Goal: Task Accomplishment & Management: Manage account settings

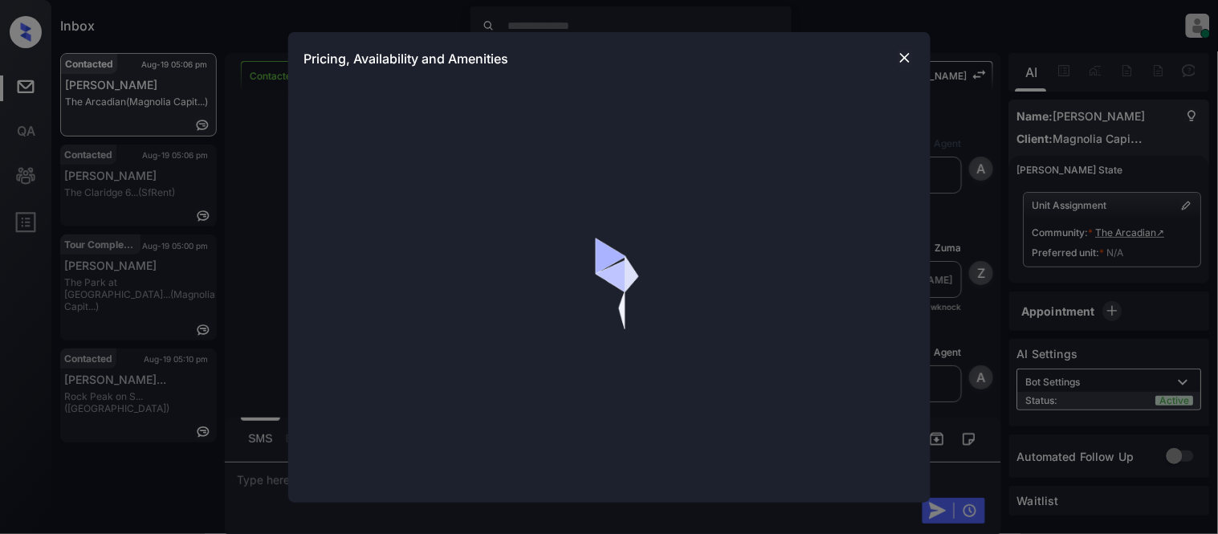
scroll to position [124, 0]
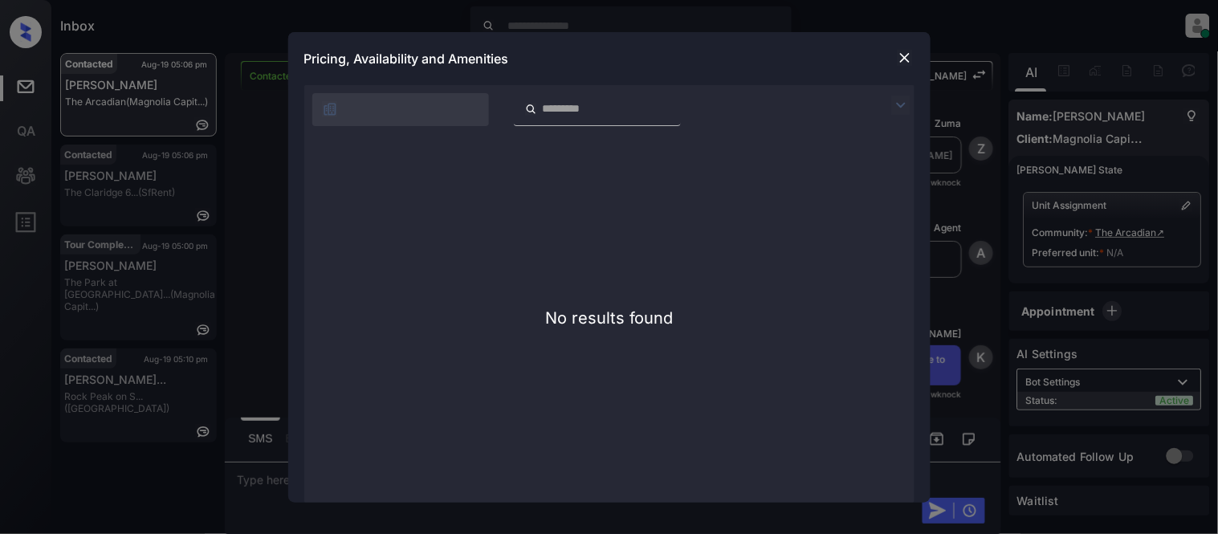
click at [912, 100] on div at bounding box center [904, 105] width 19 height 19
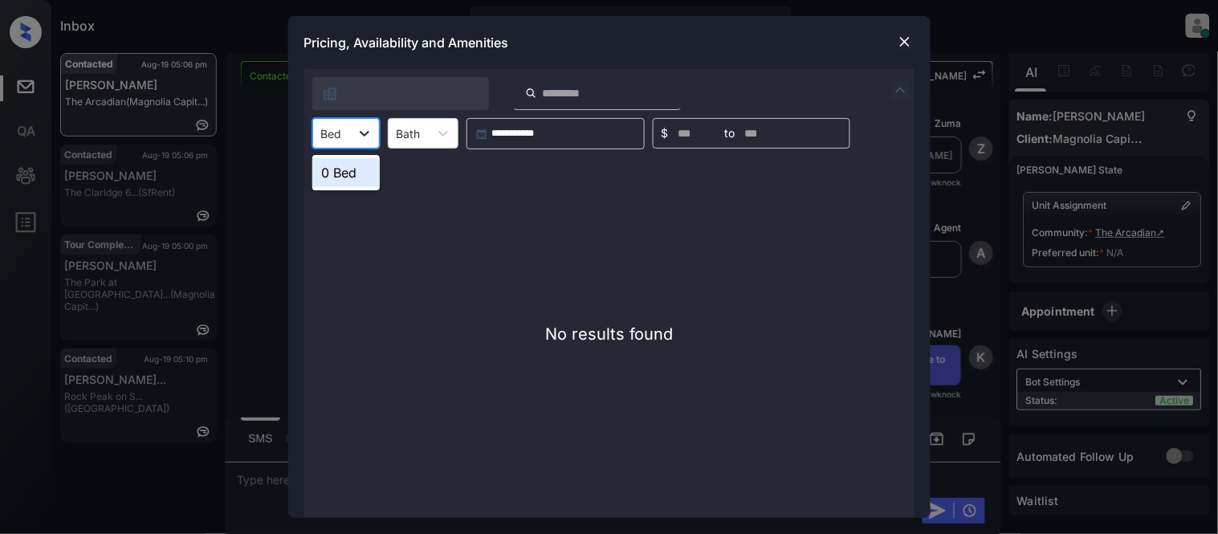
click at [358, 133] on icon at bounding box center [365, 133] width 16 height 16
click at [352, 153] on div "No results found" at bounding box center [609, 333] width 610 height 369
click at [904, 43] on img at bounding box center [905, 42] width 16 height 16
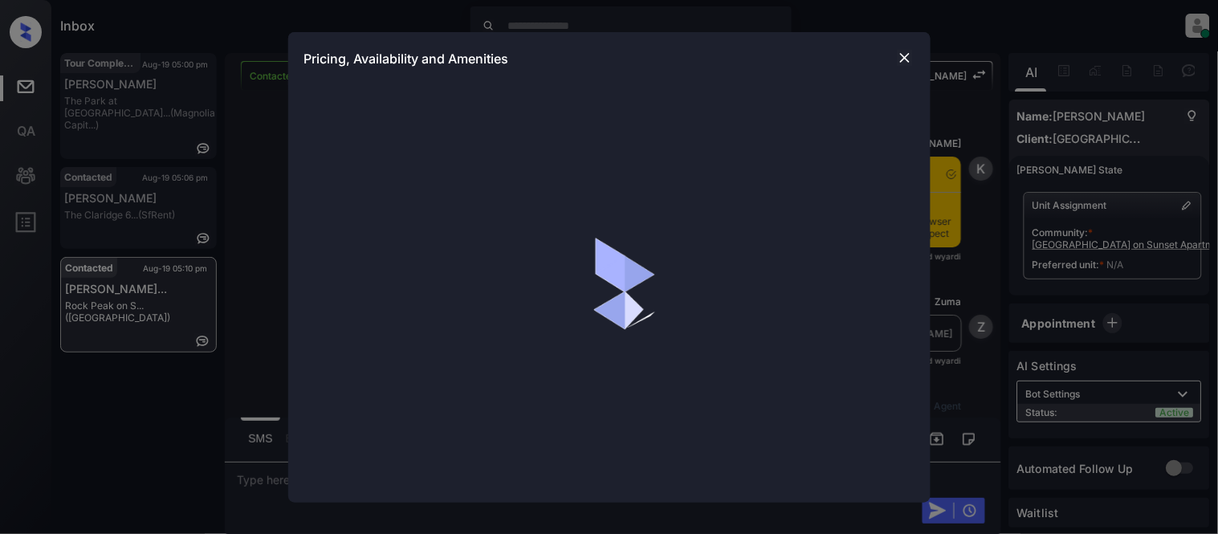
scroll to position [743, 0]
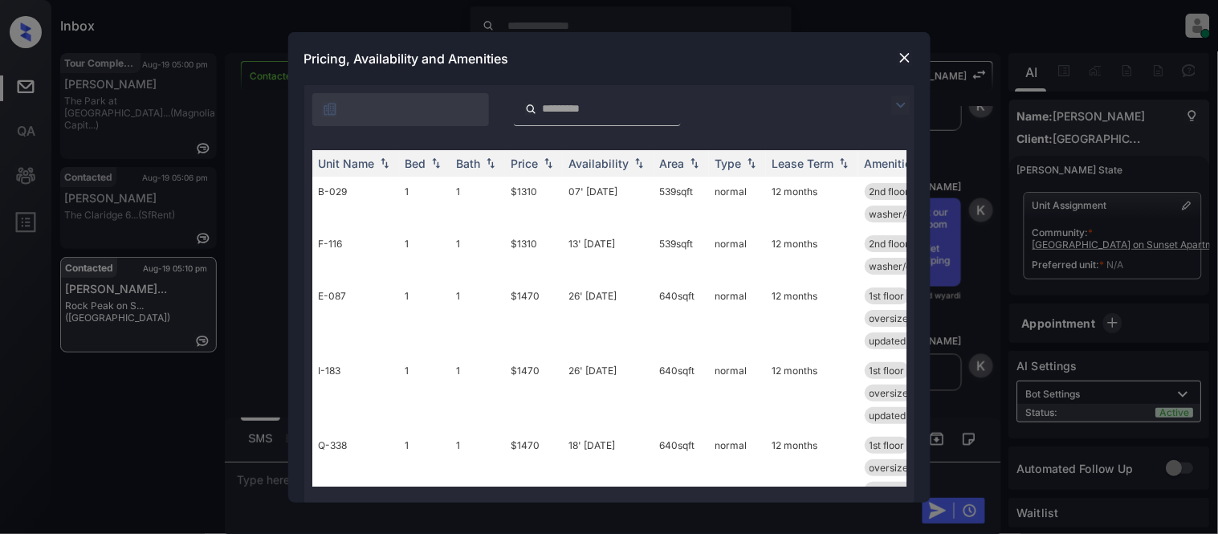
click at [904, 100] on img at bounding box center [900, 105] width 19 height 19
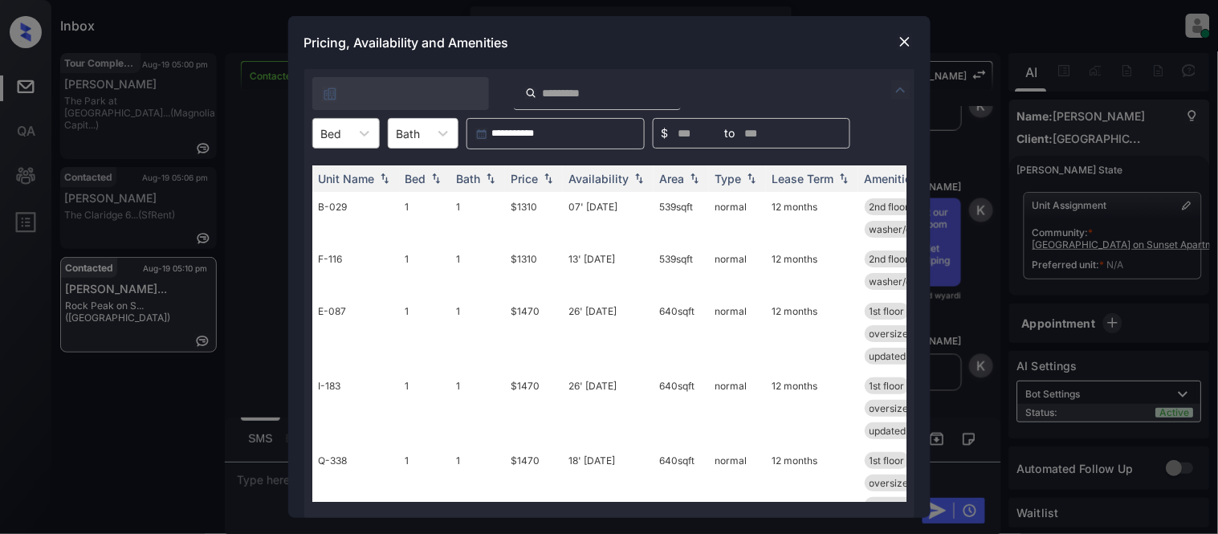
click at [334, 131] on div at bounding box center [331, 133] width 21 height 17
click at [345, 166] on div "1" at bounding box center [345, 172] width 67 height 29
click at [543, 177] on img at bounding box center [548, 178] width 16 height 11
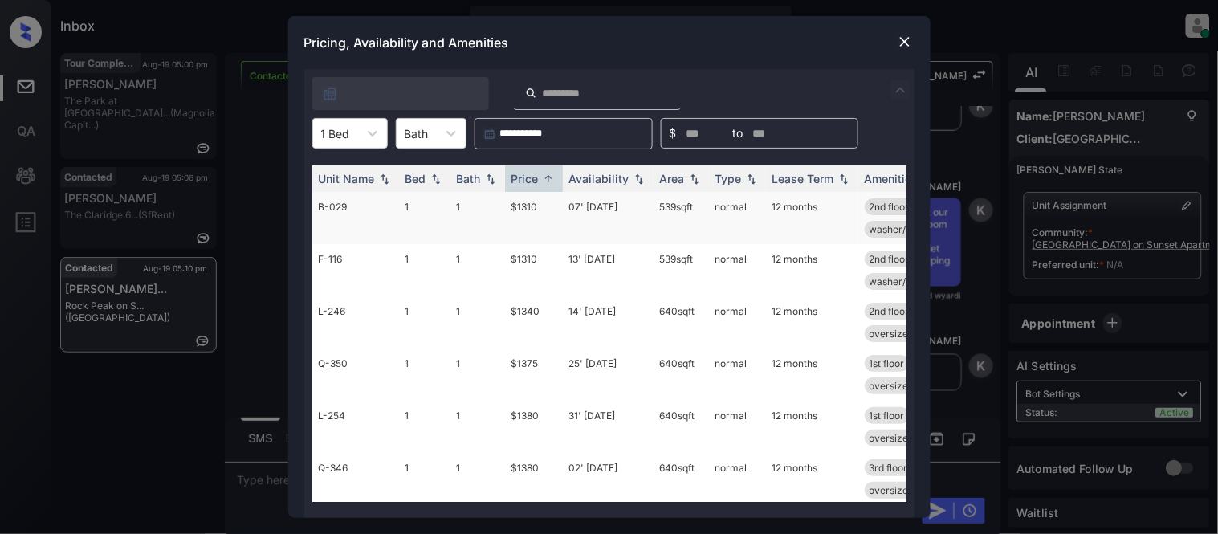
click at [526, 210] on td "$1310" at bounding box center [534, 218] width 58 height 52
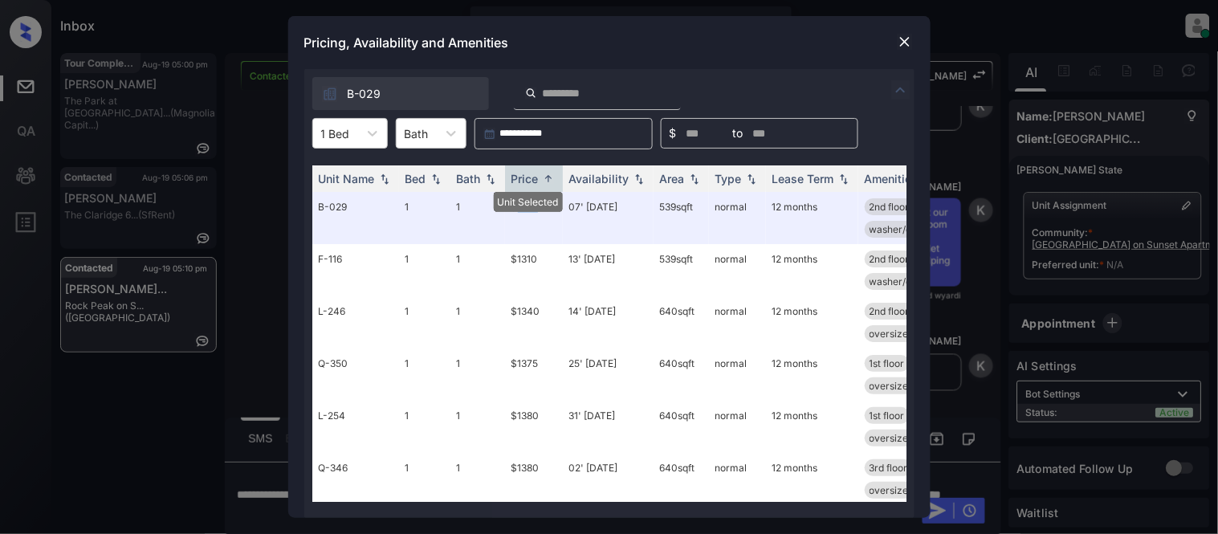
click at [906, 44] on img at bounding box center [905, 42] width 16 height 16
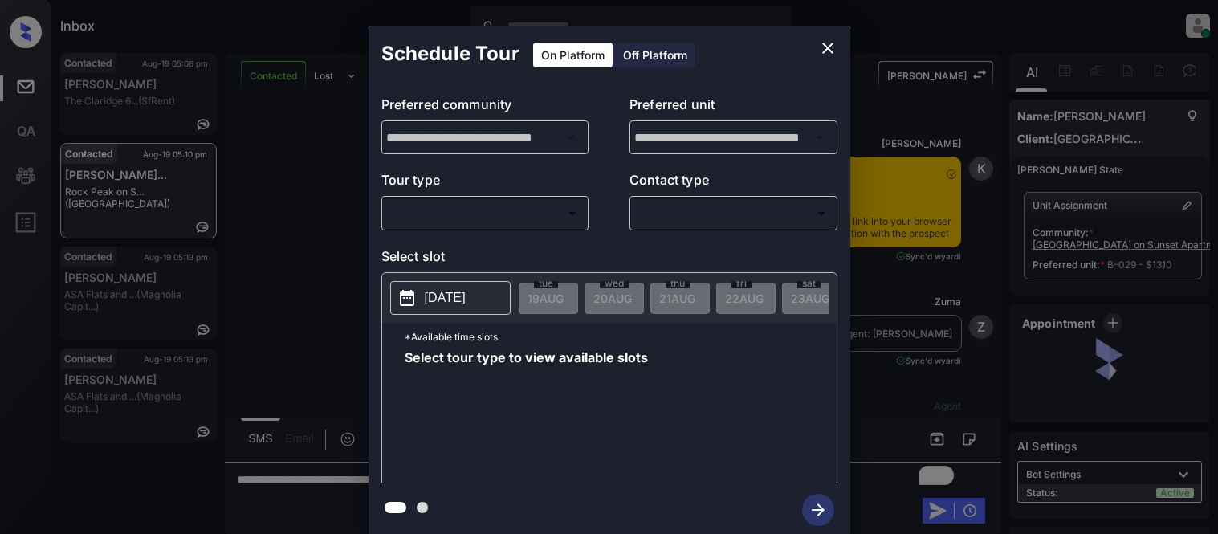
click at [458, 209] on body "Inbox [PERSON_NAME] Cataag Online Set yourself offline Set yourself on break Pr…" at bounding box center [609, 267] width 1218 height 534
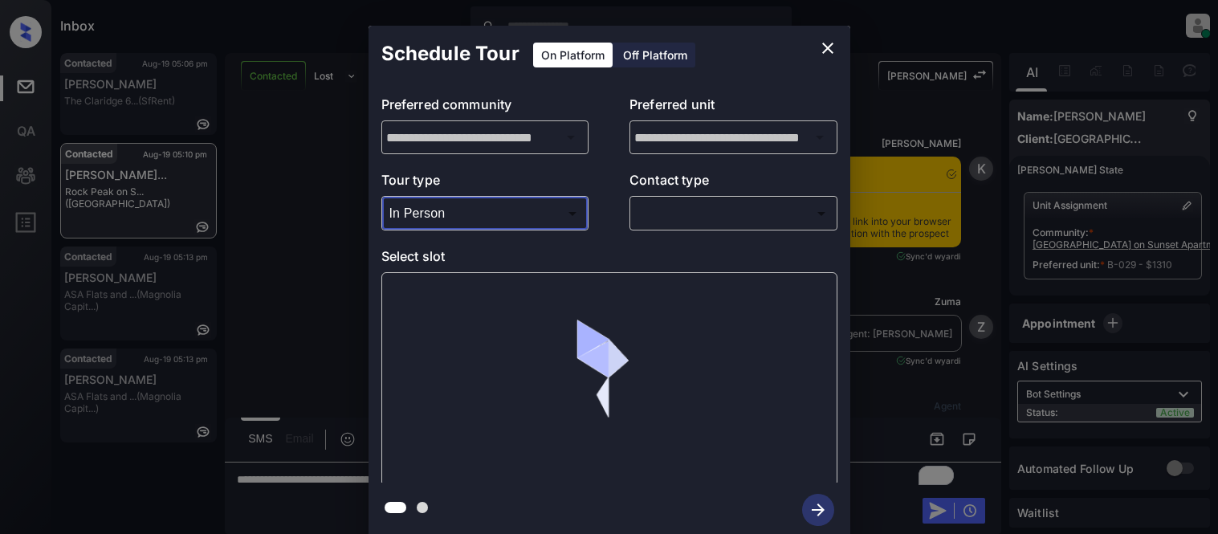
type input "********"
click at [687, 215] on div at bounding box center [609, 267] width 1218 height 534
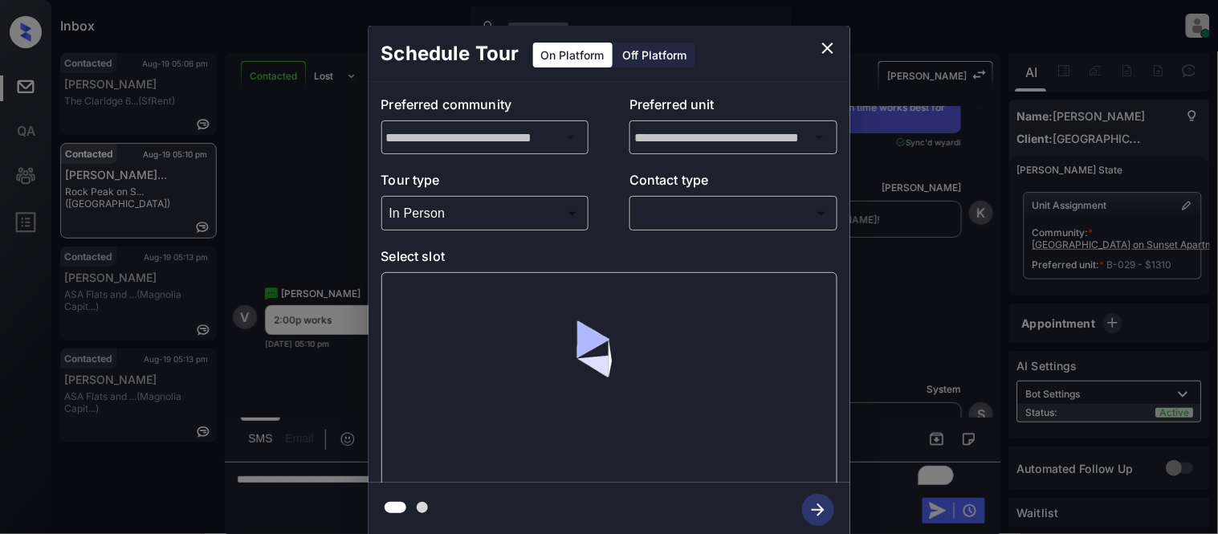
click at [686, 222] on body "Inbox [PERSON_NAME] Cataag Online Set yourself offline Set yourself on break Pr…" at bounding box center [609, 267] width 1218 height 534
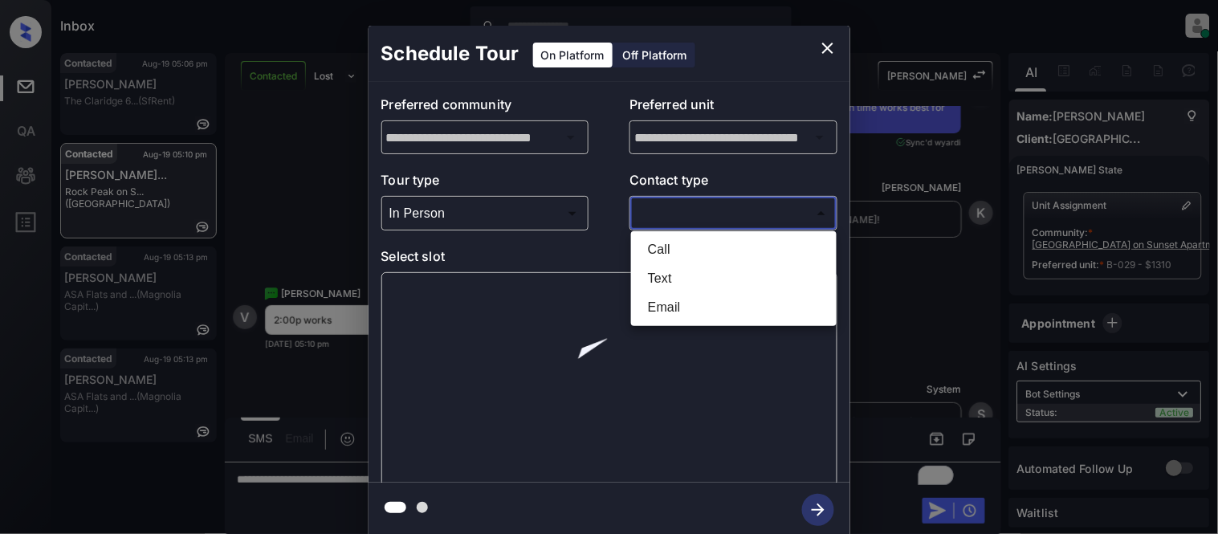
click at [668, 277] on li "Text" at bounding box center [734, 278] width 198 height 29
type input "****"
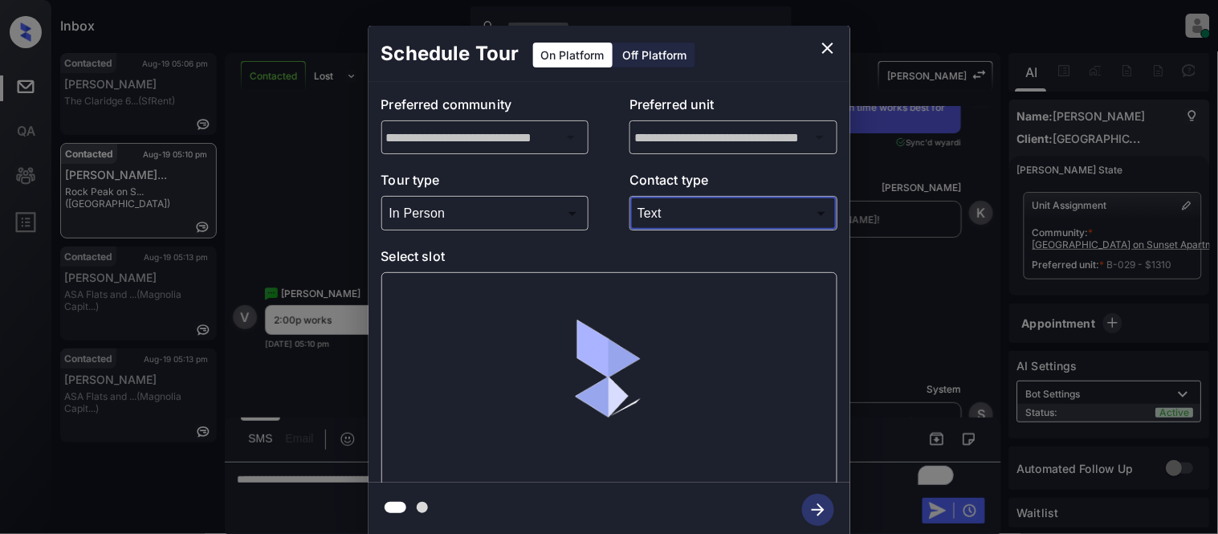
click at [486, 297] on div at bounding box center [609, 379] width 456 height 214
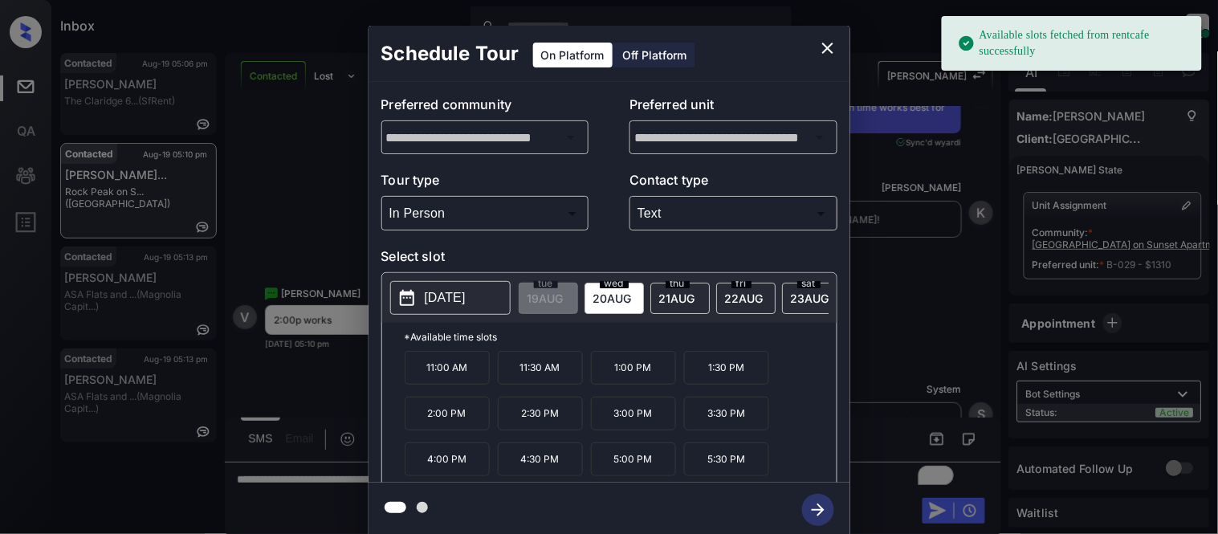
click at [564, 299] on span "23 AUG" at bounding box center [546, 298] width 36 height 14
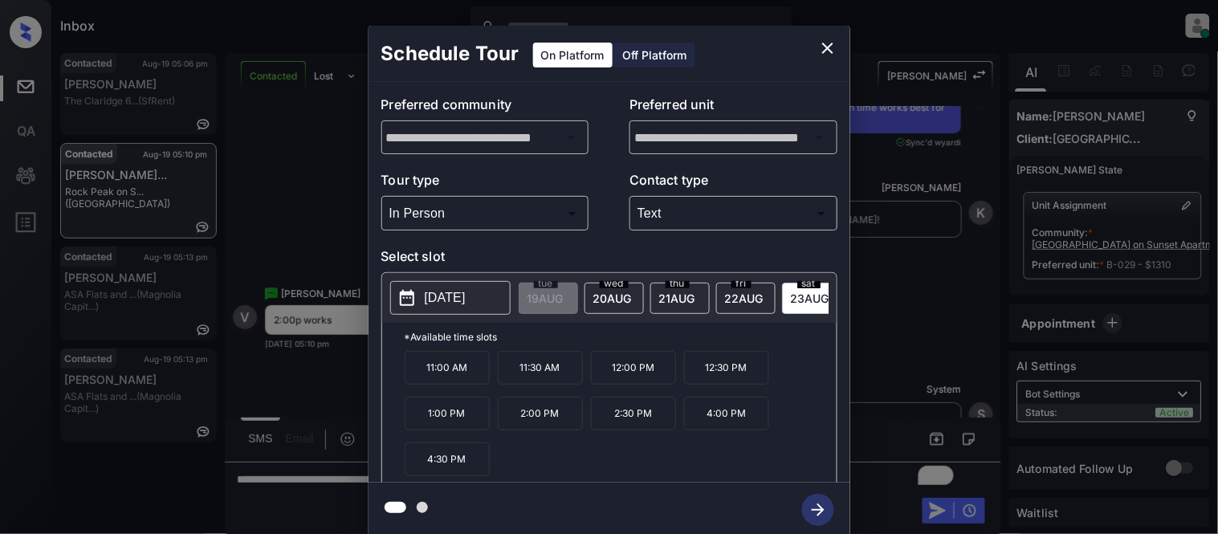
click at [567, 427] on p "2:00 PM" at bounding box center [540, 414] width 85 height 34
click at [821, 510] on icon "button" at bounding box center [818, 509] width 13 height 13
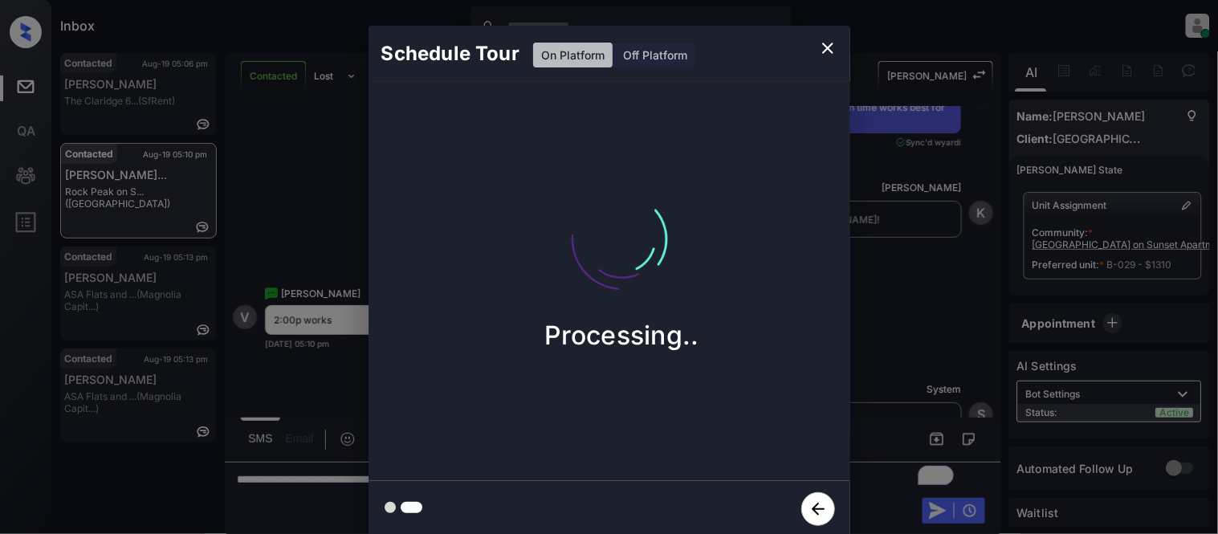
click at [902, 378] on div "Schedule Tour On Platform Off Platform Processing.." at bounding box center [609, 281] width 1218 height 563
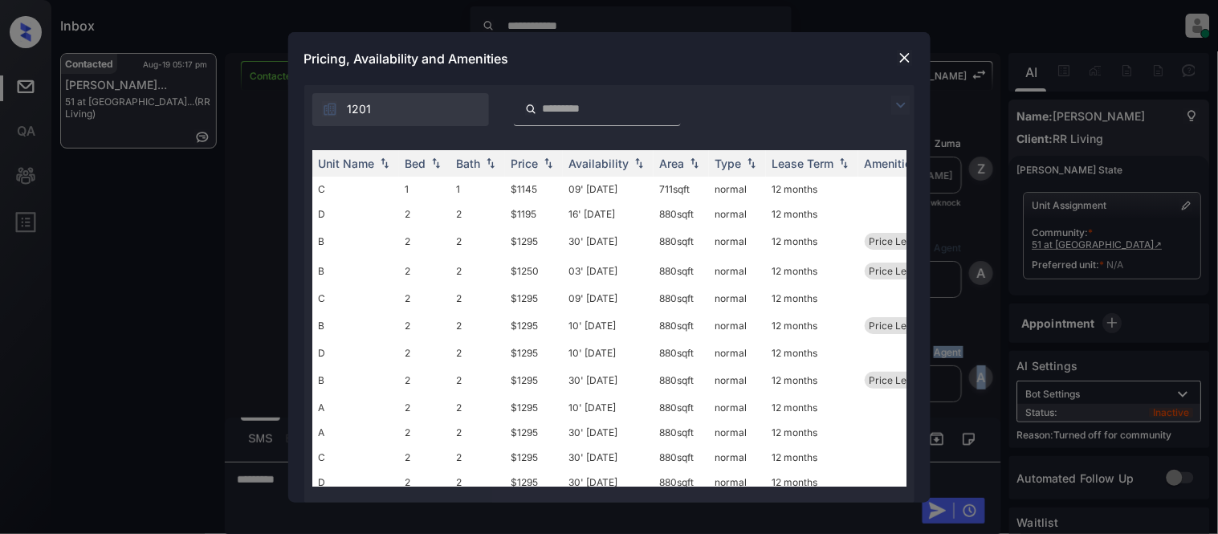
scroll to position [966, 0]
click at [899, 97] on img at bounding box center [900, 105] width 19 height 19
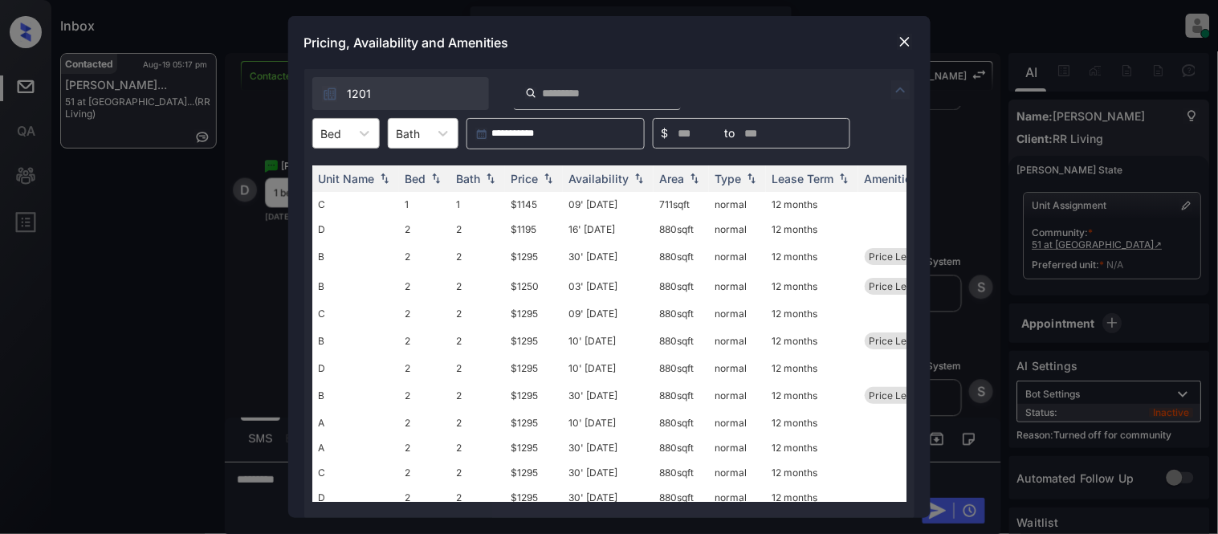
click at [341, 118] on div "Bed" at bounding box center [345, 133] width 67 height 31
click at [336, 165] on div "1" at bounding box center [345, 172] width 67 height 29
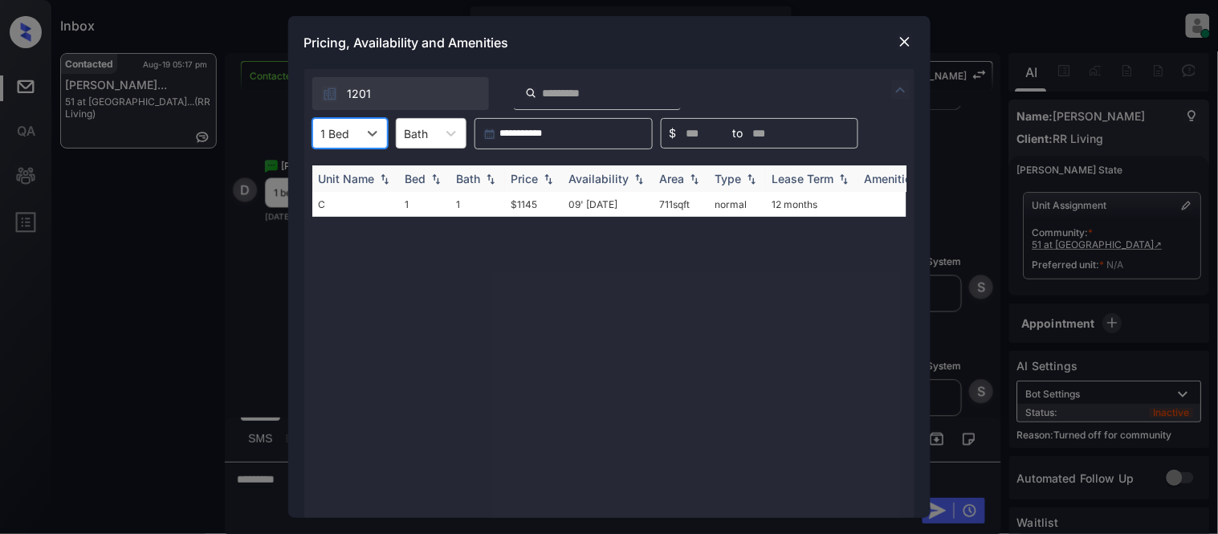
click at [527, 179] on div "Price" at bounding box center [525, 179] width 27 height 14
click at [528, 210] on td "$1145" at bounding box center [534, 204] width 58 height 25
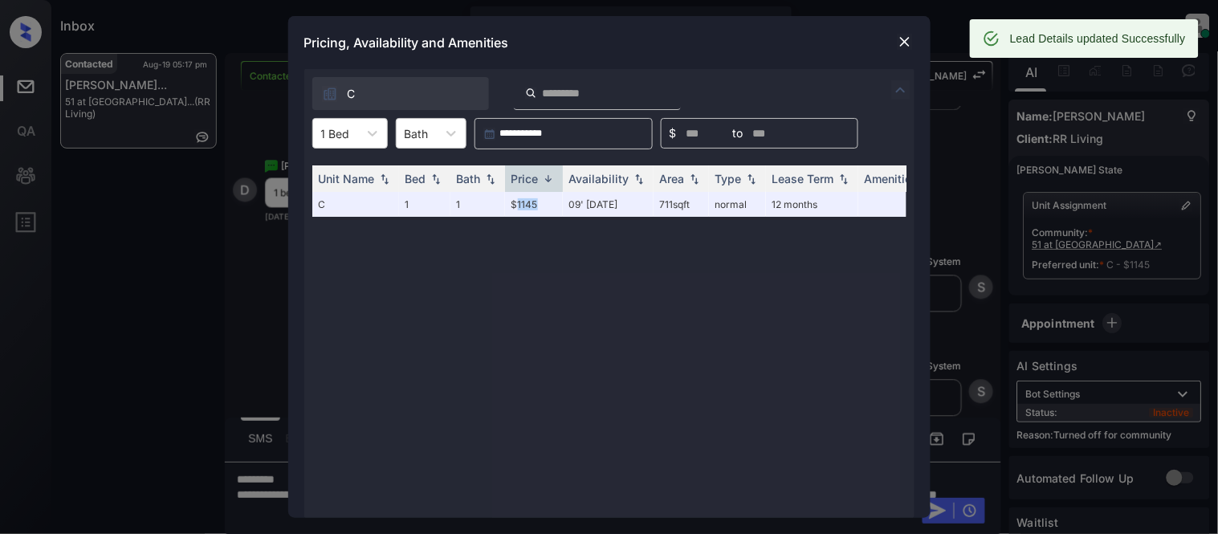
click at [907, 42] on img at bounding box center [905, 42] width 16 height 16
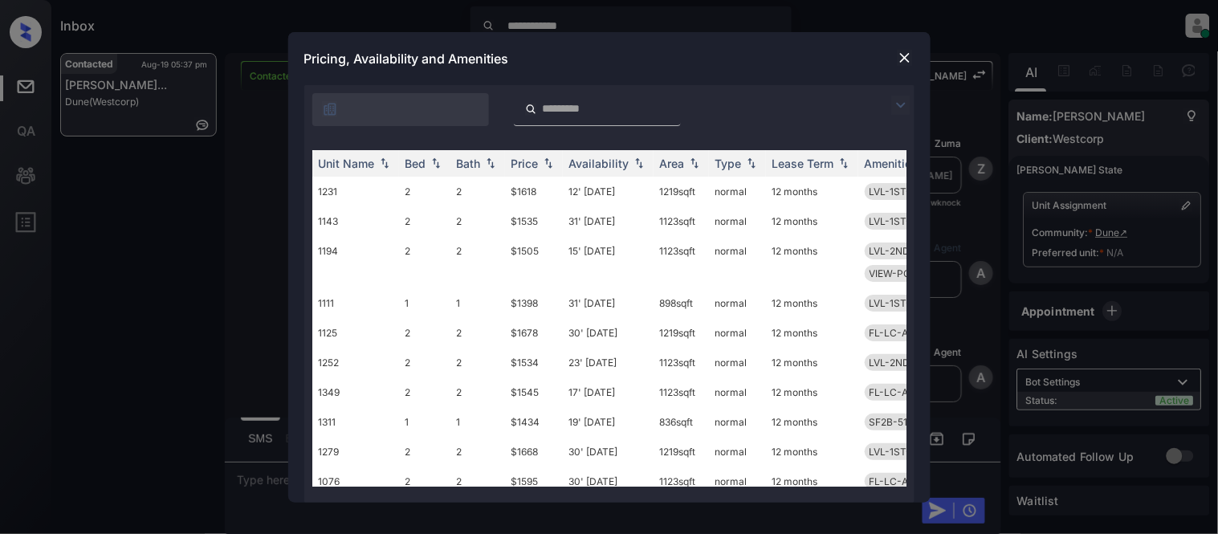
scroll to position [673, 0]
click at [903, 98] on img at bounding box center [900, 105] width 19 height 19
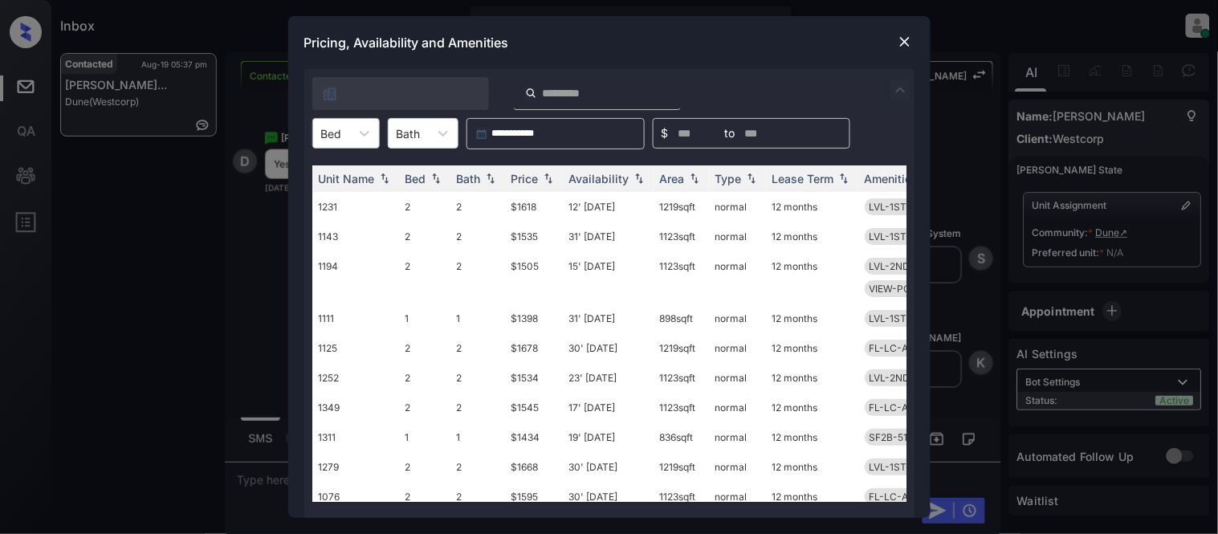
click at [328, 139] on div at bounding box center [331, 133] width 21 height 17
click at [328, 190] on div "2" at bounding box center [345, 201] width 67 height 29
click at [548, 174] on img at bounding box center [548, 178] width 16 height 11
drag, startPoint x: 548, startPoint y: 174, endPoint x: 530, endPoint y: 211, distance: 41.3
click at [548, 174] on img at bounding box center [548, 178] width 16 height 11
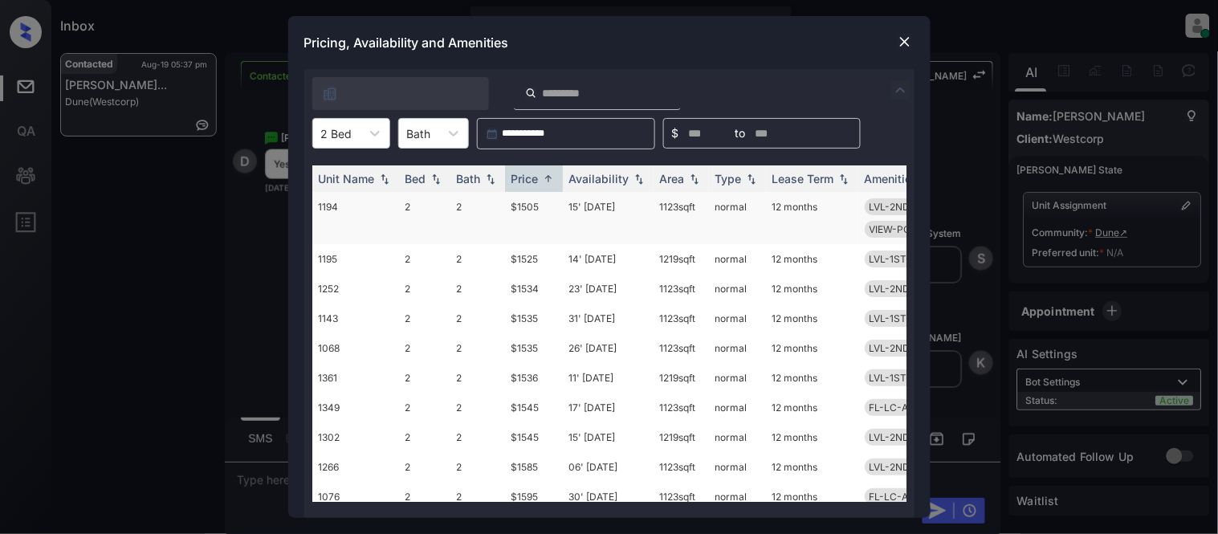
click at [530, 211] on td "$1505" at bounding box center [534, 218] width 58 height 52
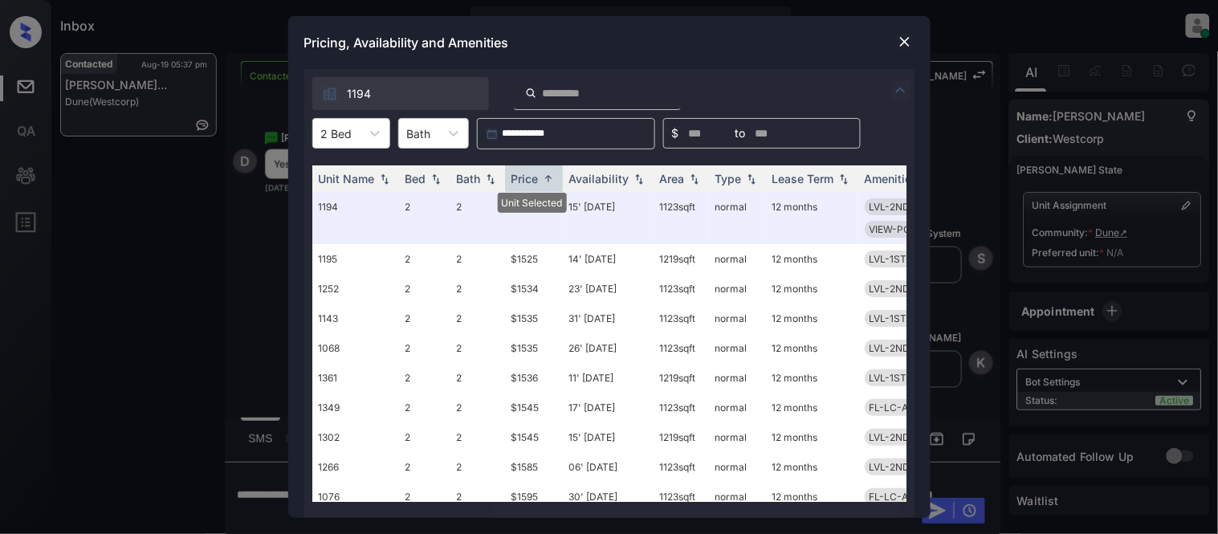
click at [900, 55] on div "Pricing, Availability and Amenities" at bounding box center [609, 42] width 642 height 53
click at [258, 491] on div "**********" at bounding box center [609, 267] width 1218 height 534
click at [235, 494] on div "**********" at bounding box center [609, 267] width 1218 height 534
click at [897, 43] on img at bounding box center [905, 42] width 16 height 16
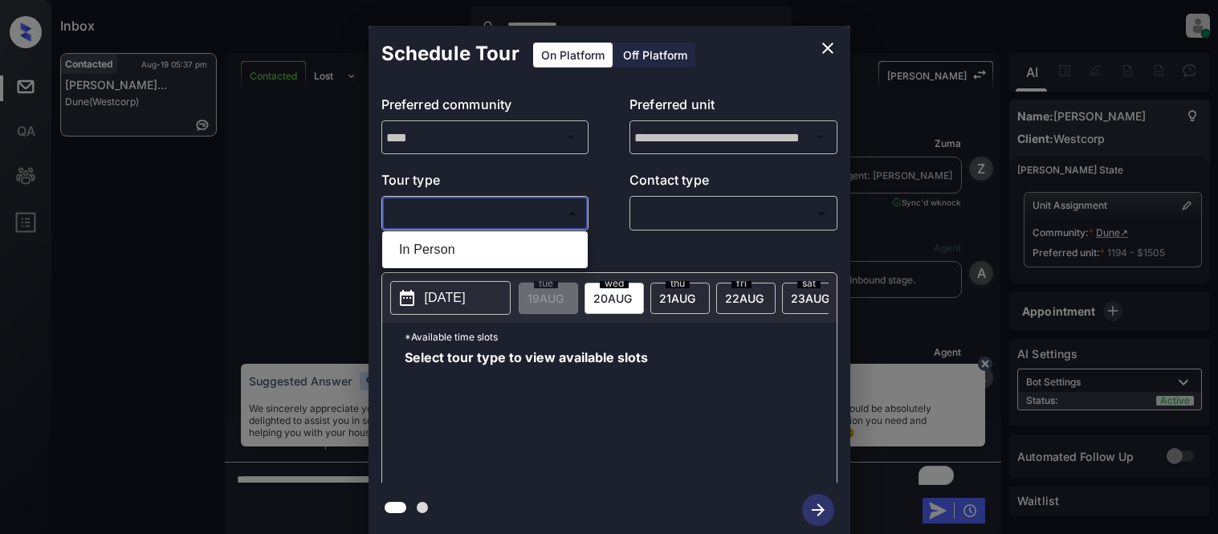
click at [424, 247] on li "In Person" at bounding box center [485, 249] width 198 height 29
type input "********"
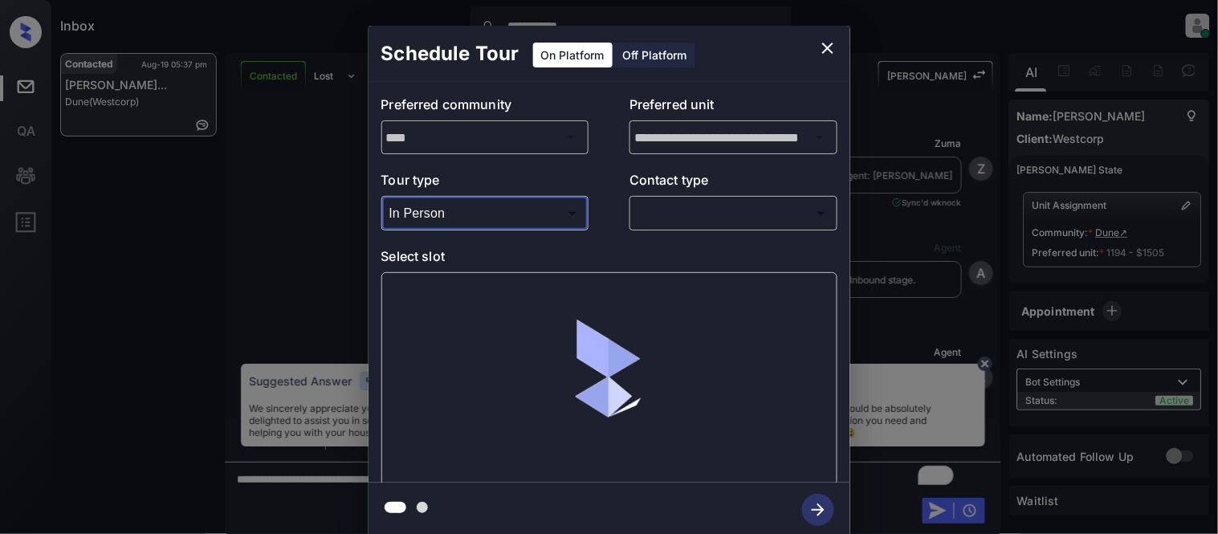
scroll to position [406, 0]
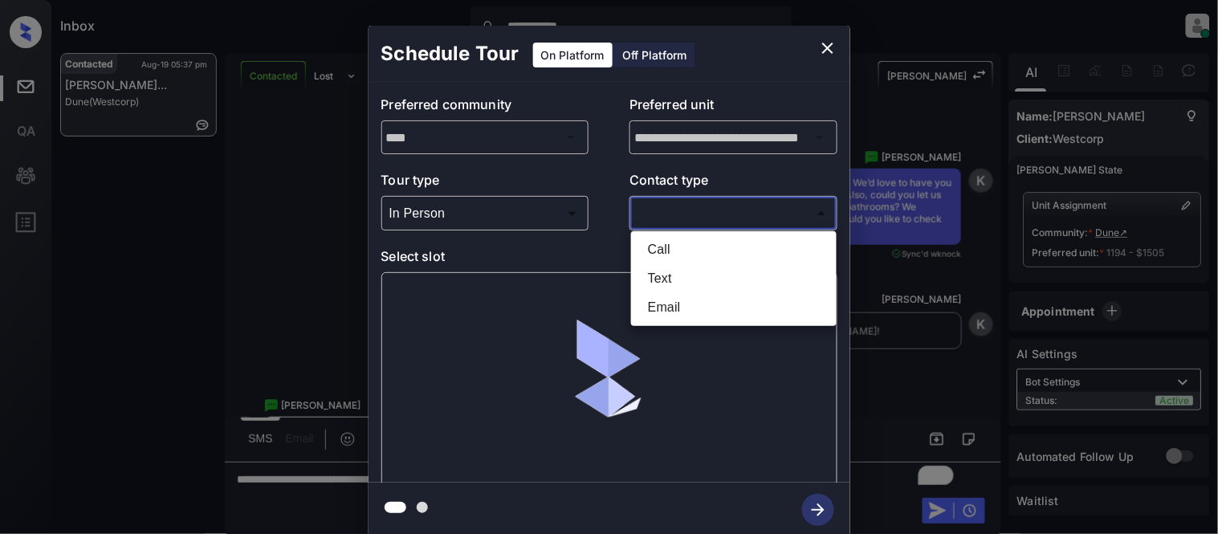
click at [665, 226] on body "**********" at bounding box center [609, 267] width 1218 height 534
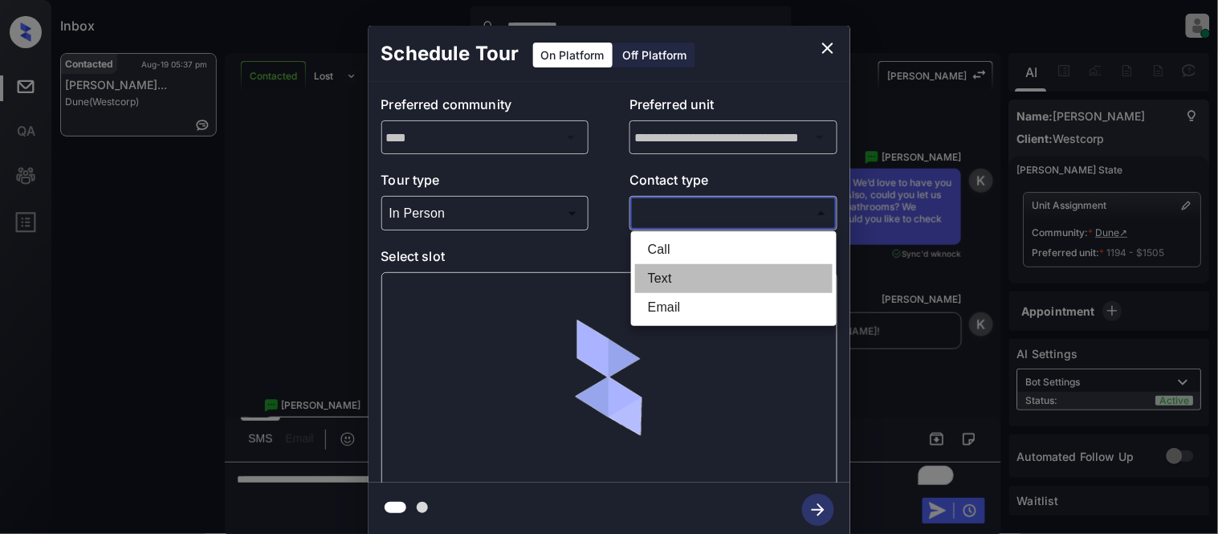
click at [694, 287] on li "Text" at bounding box center [734, 278] width 198 height 29
type input "****"
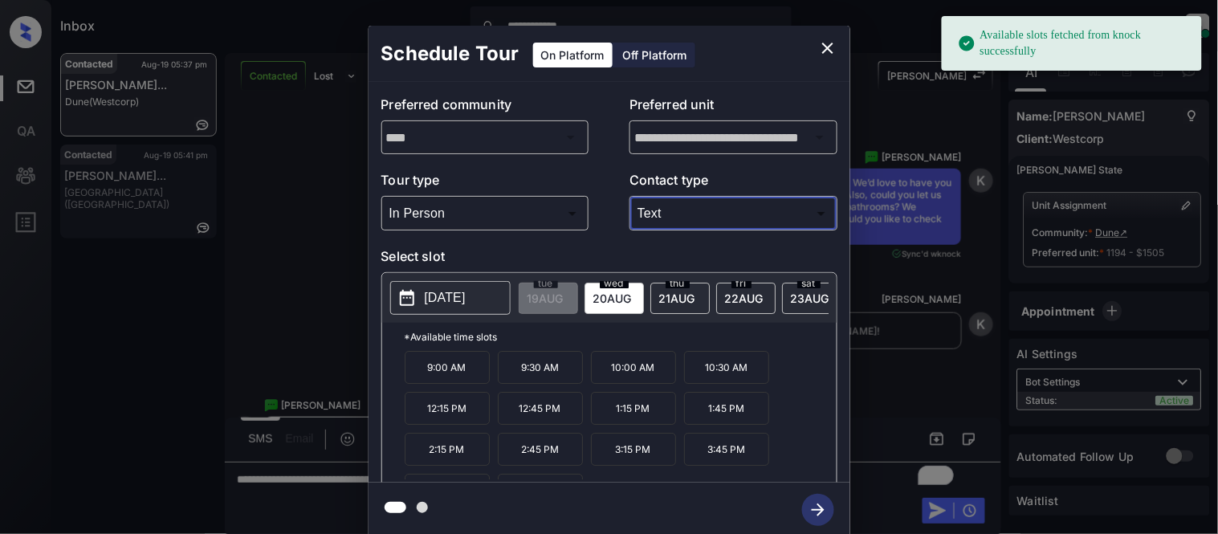
click at [453, 300] on p "[DATE]" at bounding box center [445, 297] width 41 height 19
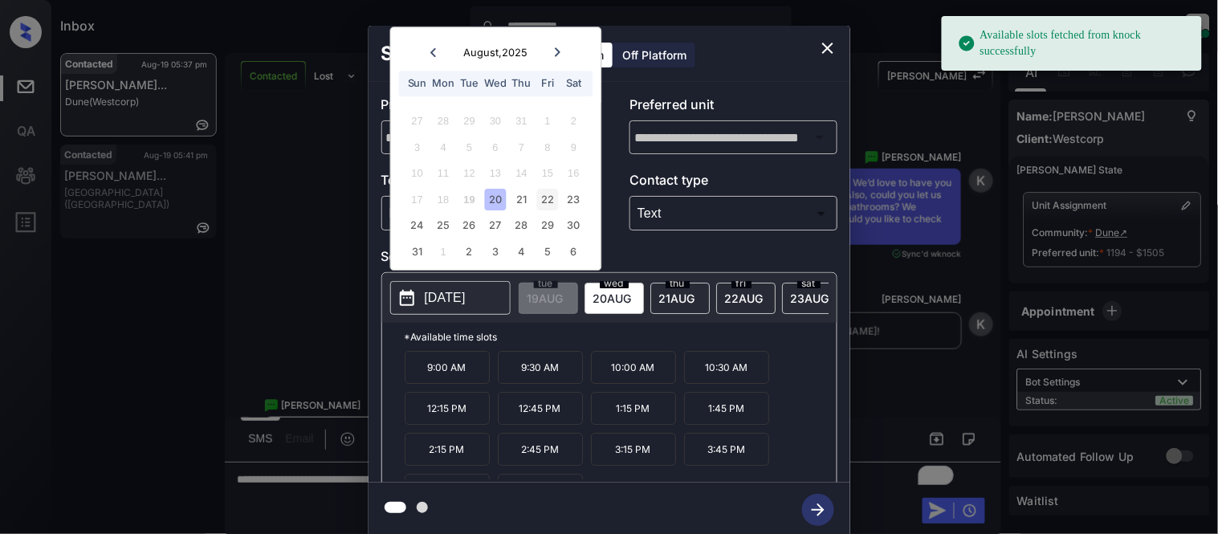
click at [544, 198] on div "22" at bounding box center [548, 200] width 22 height 22
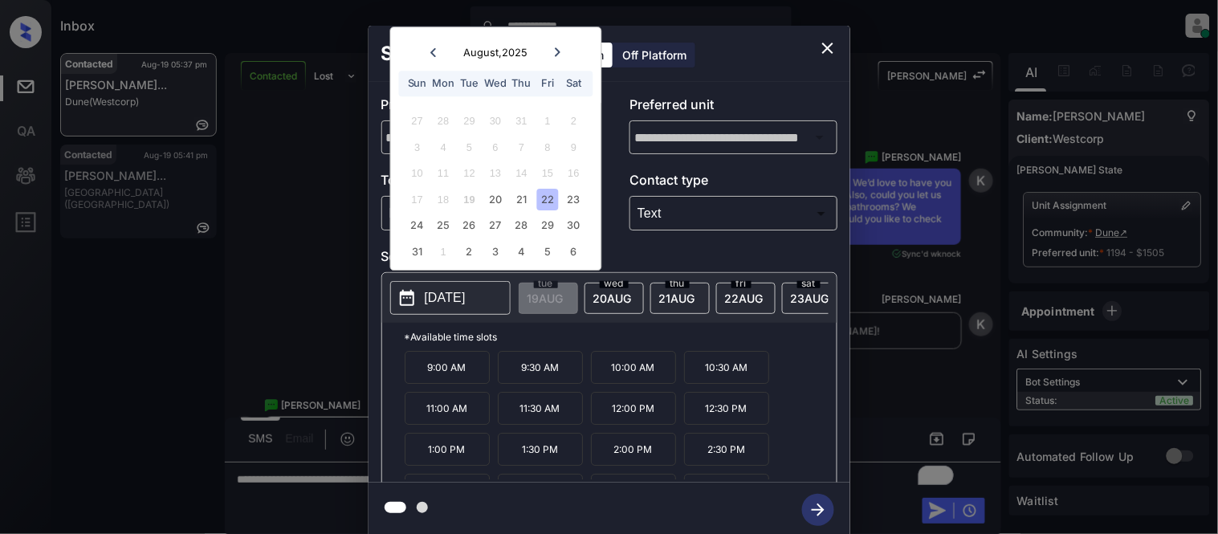
click at [733, 464] on p "2:30 PM" at bounding box center [726, 449] width 85 height 33
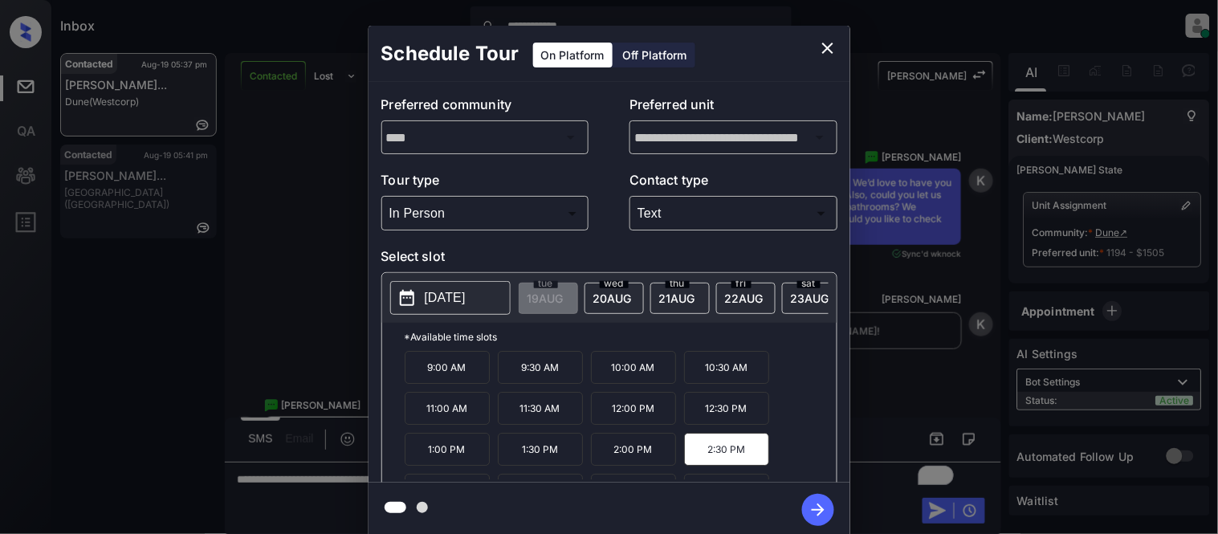
click at [813, 507] on icon "button" at bounding box center [818, 510] width 32 height 32
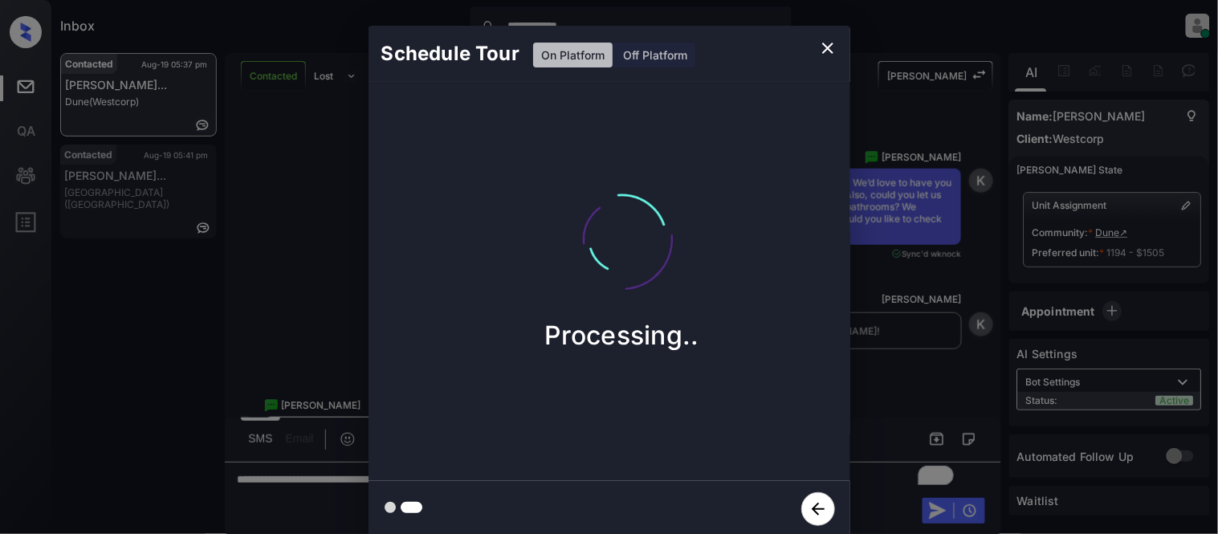
click at [895, 384] on div "Schedule Tour On Platform Off Platform Processing.." at bounding box center [609, 281] width 1218 height 563
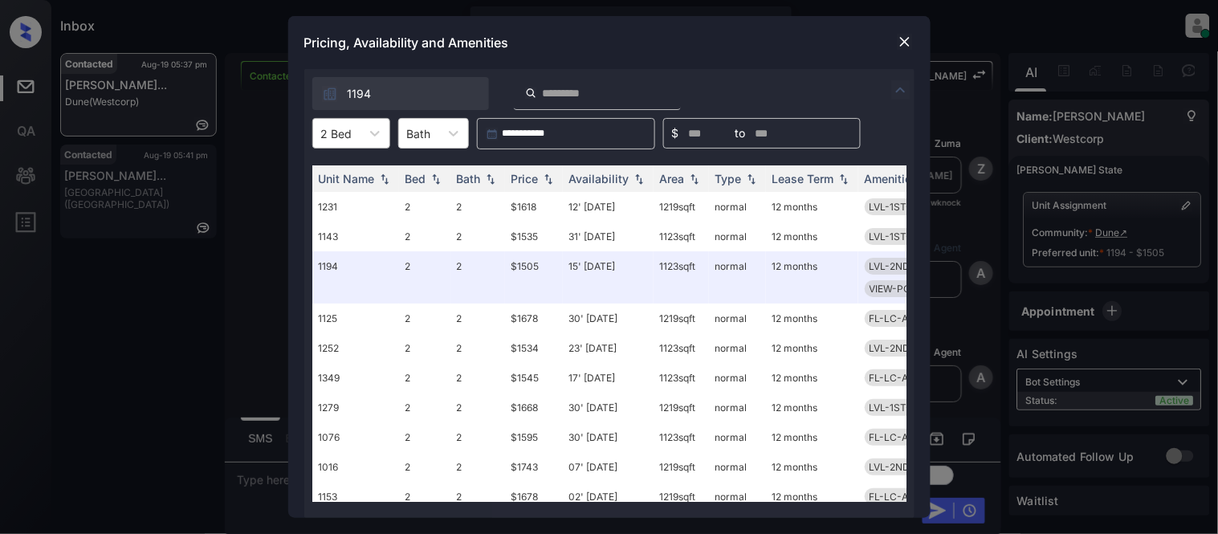
scroll to position [1030, 0]
click at [354, 128] on div "2 Bed" at bounding box center [336, 133] width 47 height 23
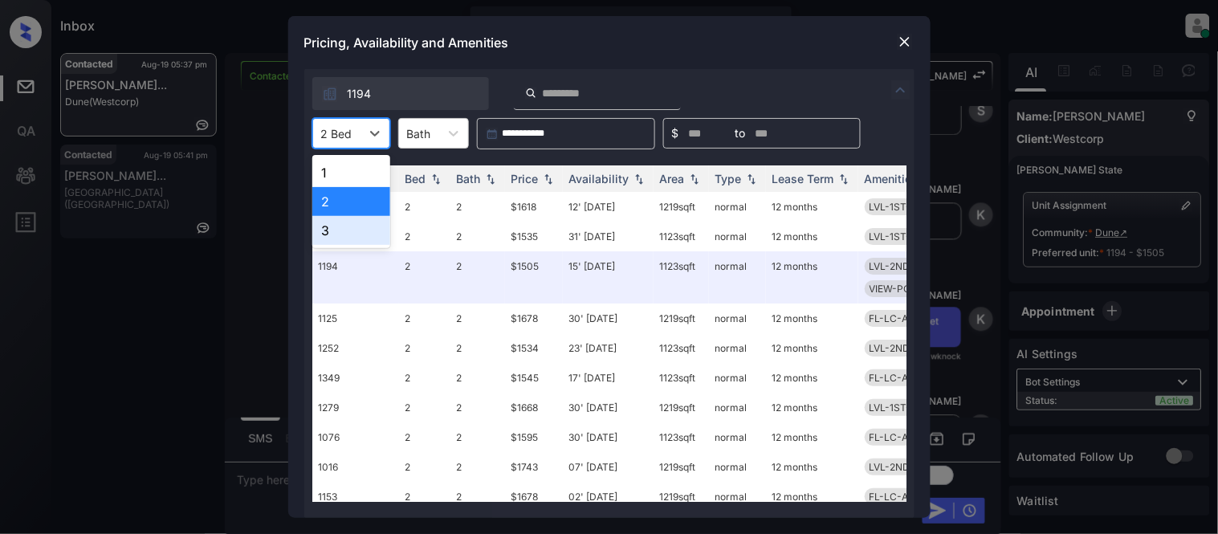
click at [341, 226] on div "3" at bounding box center [351, 230] width 78 height 29
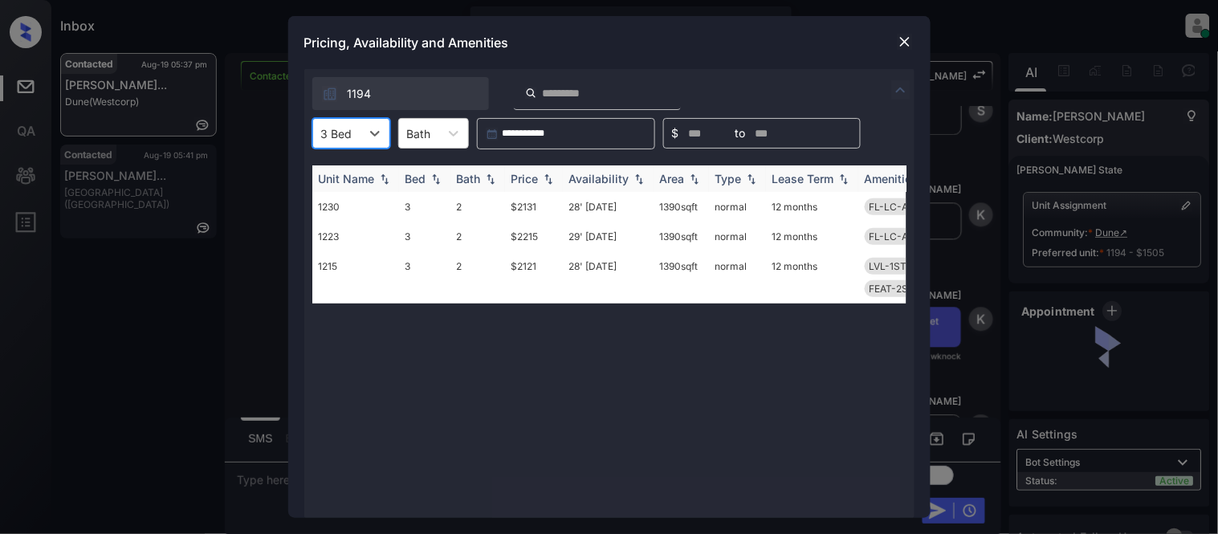
click at [522, 179] on div "Price" at bounding box center [525, 179] width 27 height 14
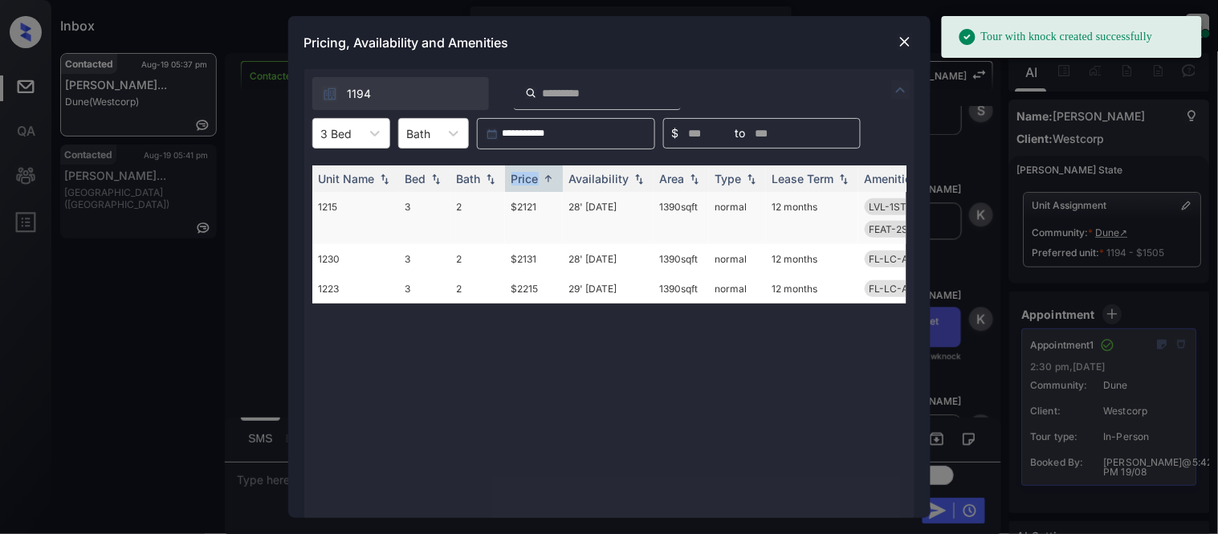
click at [524, 201] on td "$2121" at bounding box center [534, 218] width 58 height 52
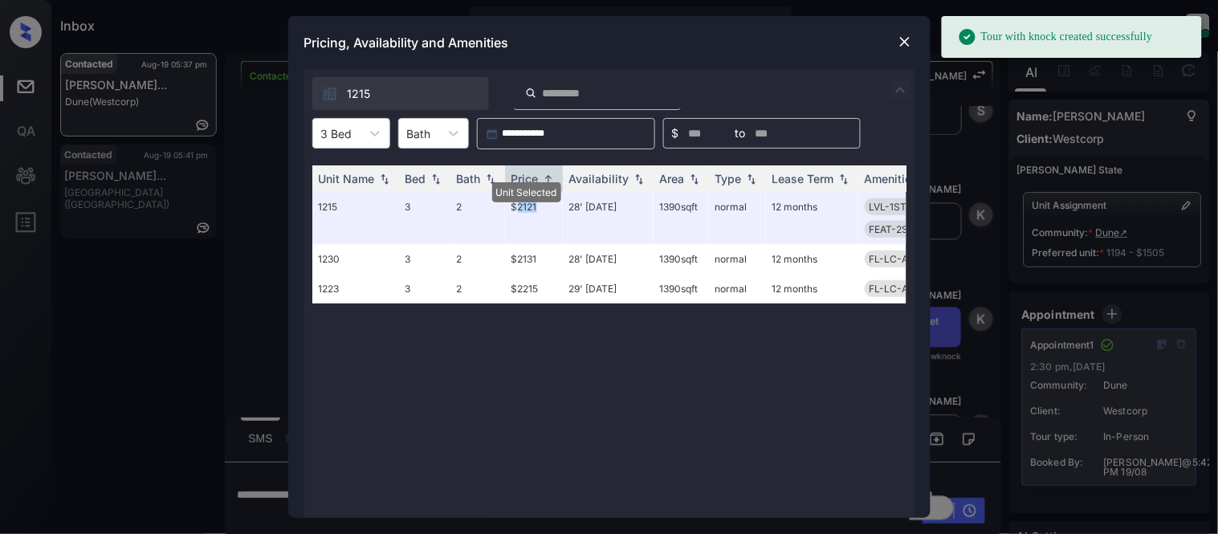
click at [902, 43] on img at bounding box center [905, 42] width 16 height 16
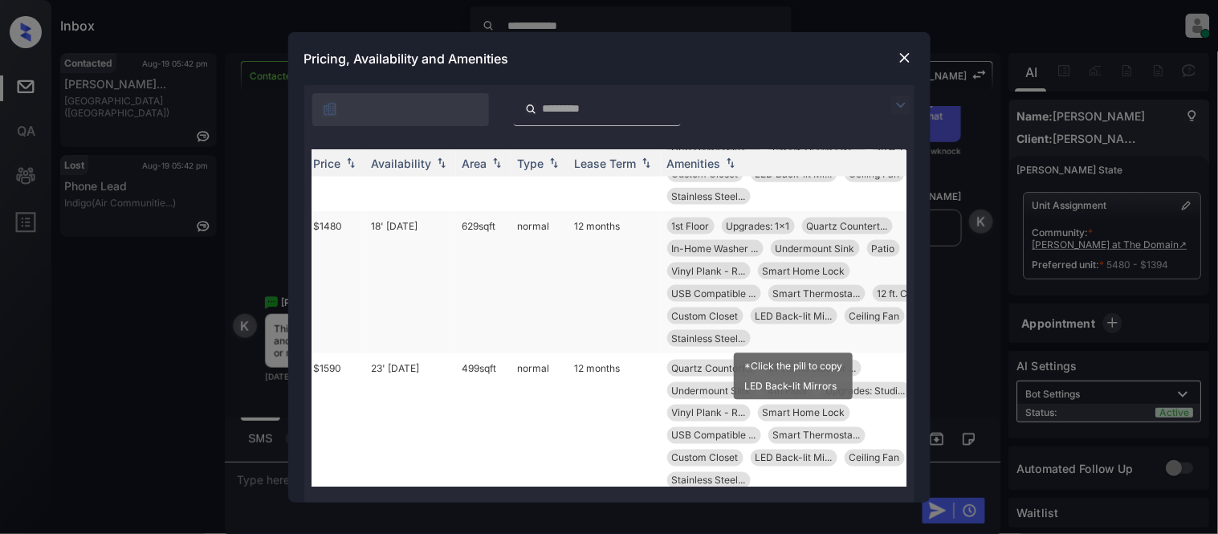
scroll to position [535, 198]
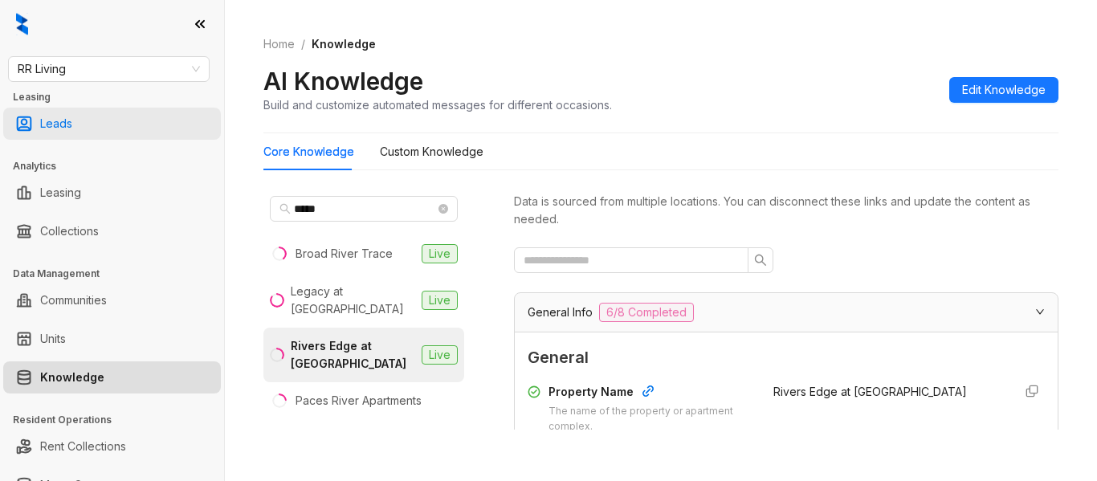
scroll to position [1542, 0]
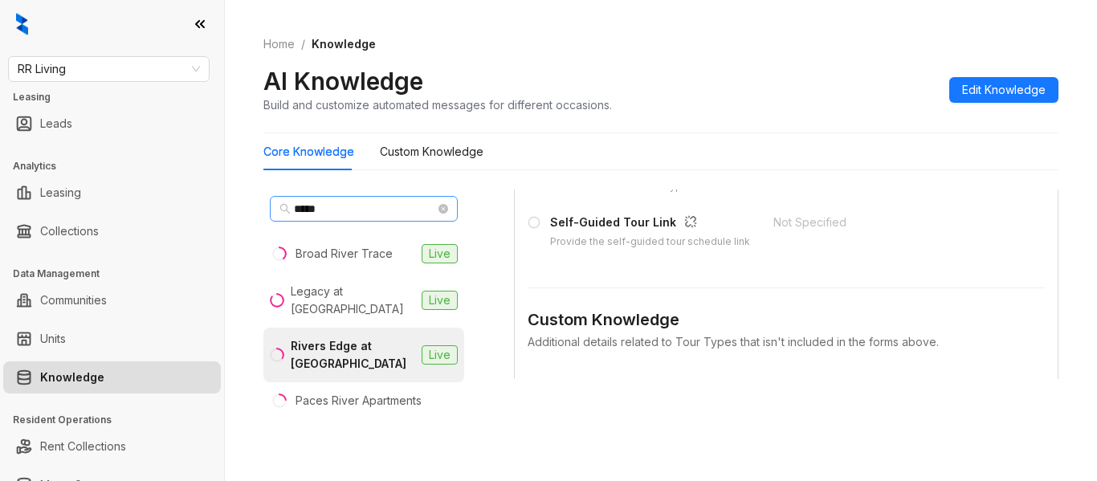
click at [367, 219] on span "*****" at bounding box center [364, 209] width 188 height 26
drag, startPoint x: 353, startPoint y: 210, endPoint x: 116, endPoint y: 206, distance: 237.7
click at [145, 206] on div "RR Living Leasing Leads Analytics Leasing Collections Data Management Communiti…" at bounding box center [548, 240] width 1097 height 481
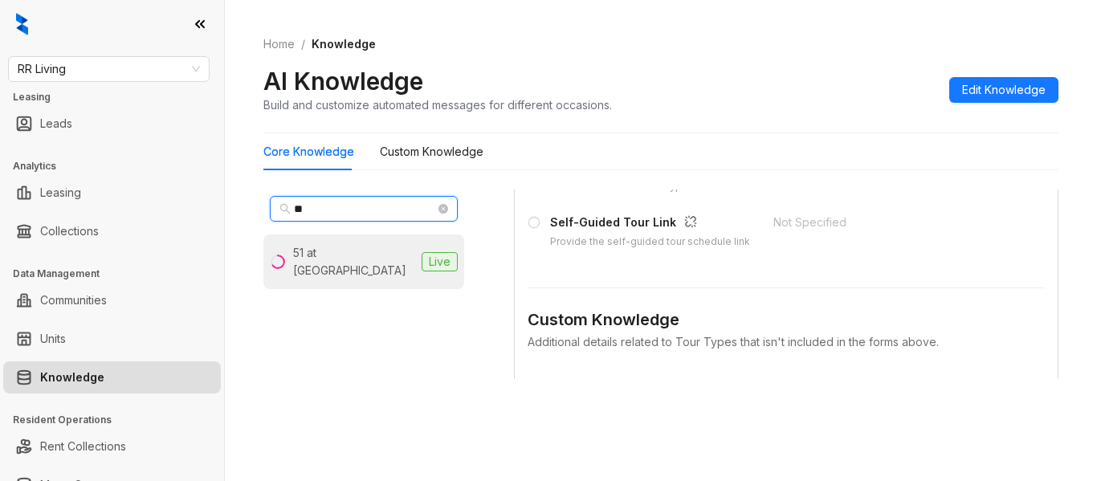
type input "**"
click at [328, 255] on div "51 at [GEOGRAPHIC_DATA]" at bounding box center [354, 261] width 122 height 35
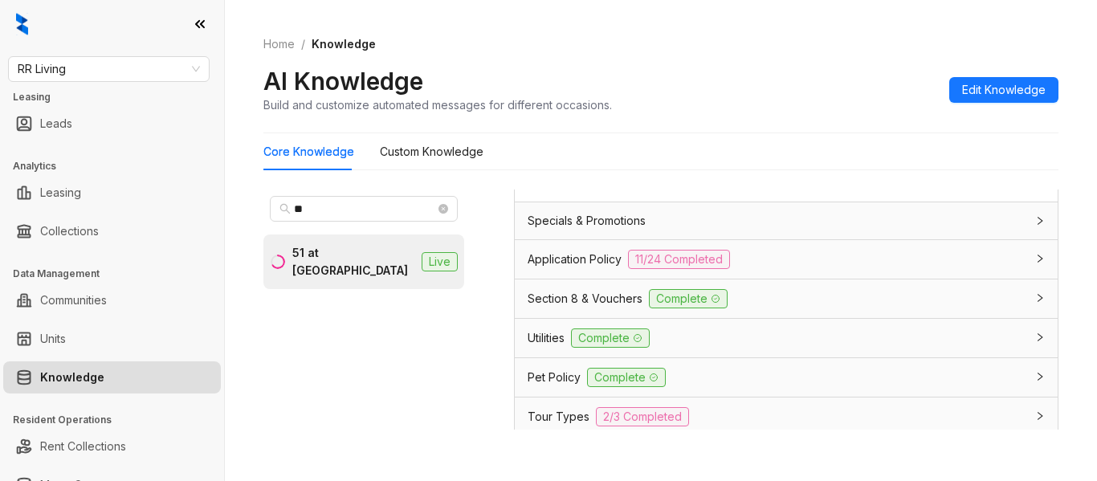
scroll to position [1285, 0]
click at [593, 249] on div "Application Policy 11/24 Completed" at bounding box center [777, 258] width 498 height 19
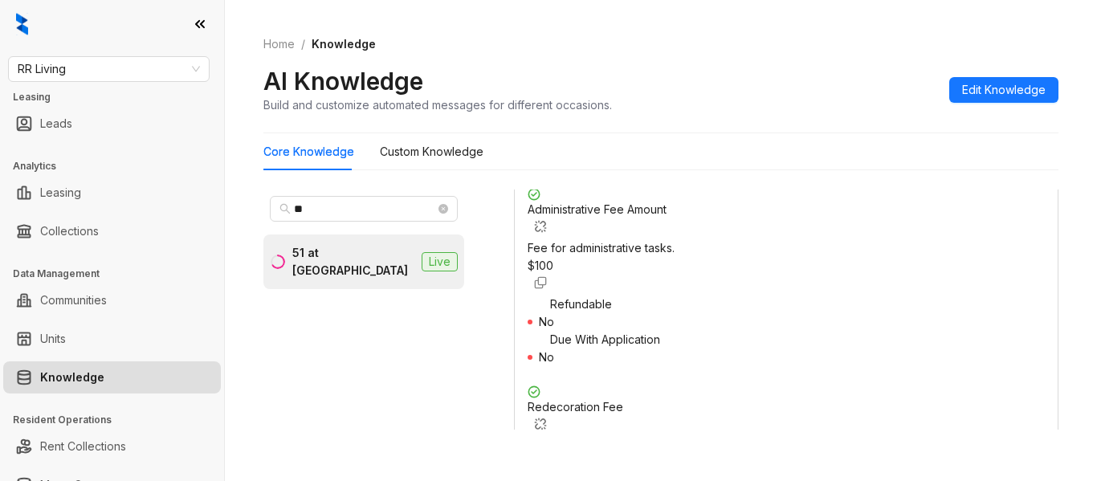
scroll to position [2650, 0]
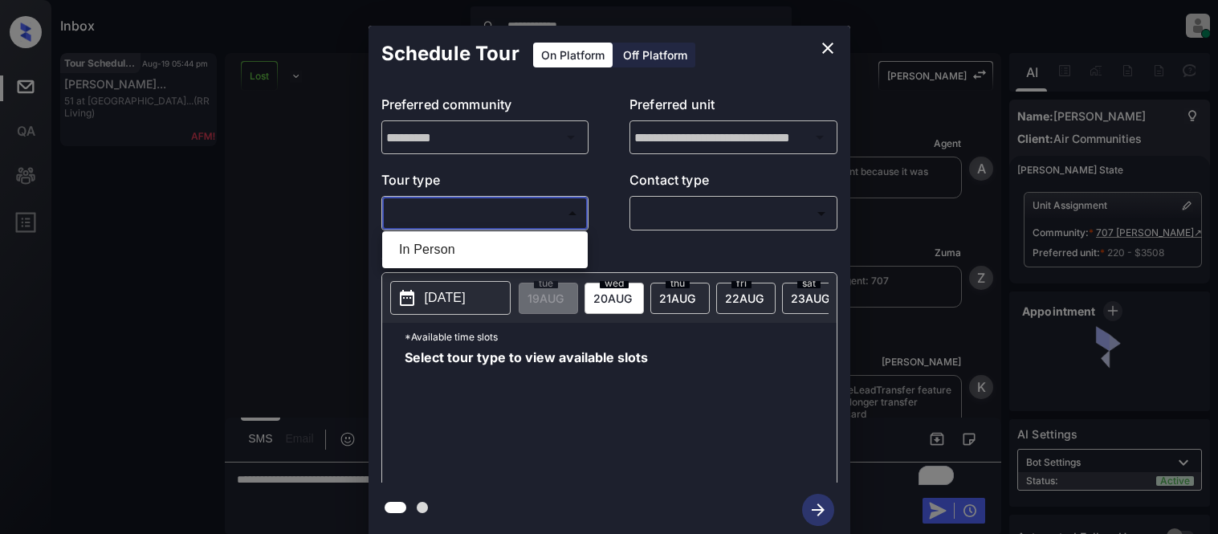
click at [419, 259] on li "In Person" at bounding box center [485, 249] width 198 height 29
click at [630, 221] on div at bounding box center [609, 267] width 1218 height 534
click at [652, 218] on div at bounding box center [609, 267] width 1218 height 534
click at [667, 218] on div at bounding box center [609, 267] width 1218 height 534
type input "********"
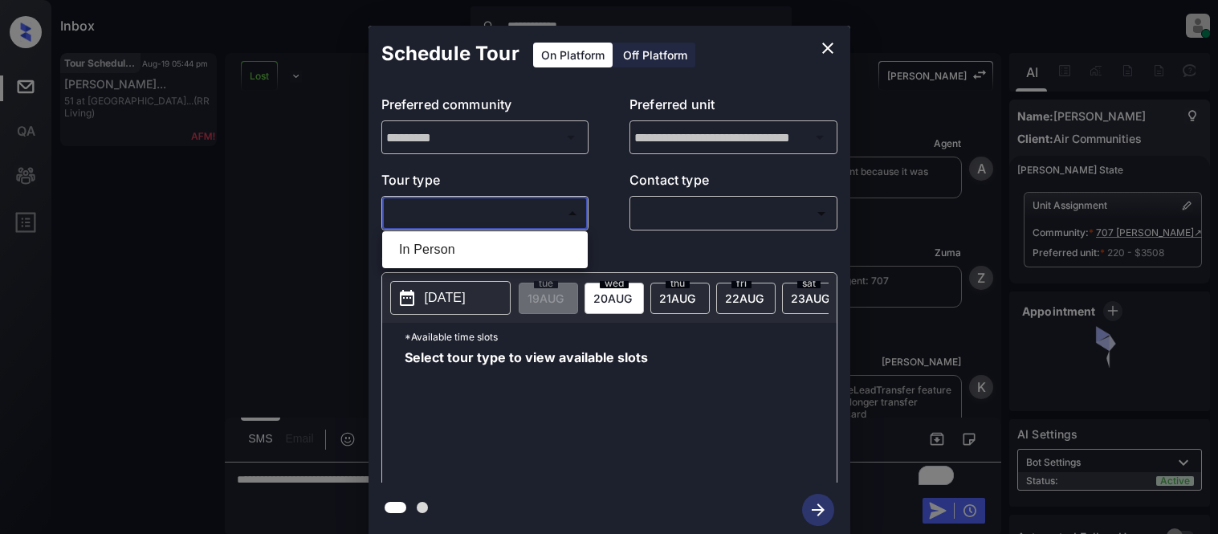
click at [667, 218] on div at bounding box center [609, 267] width 1218 height 534
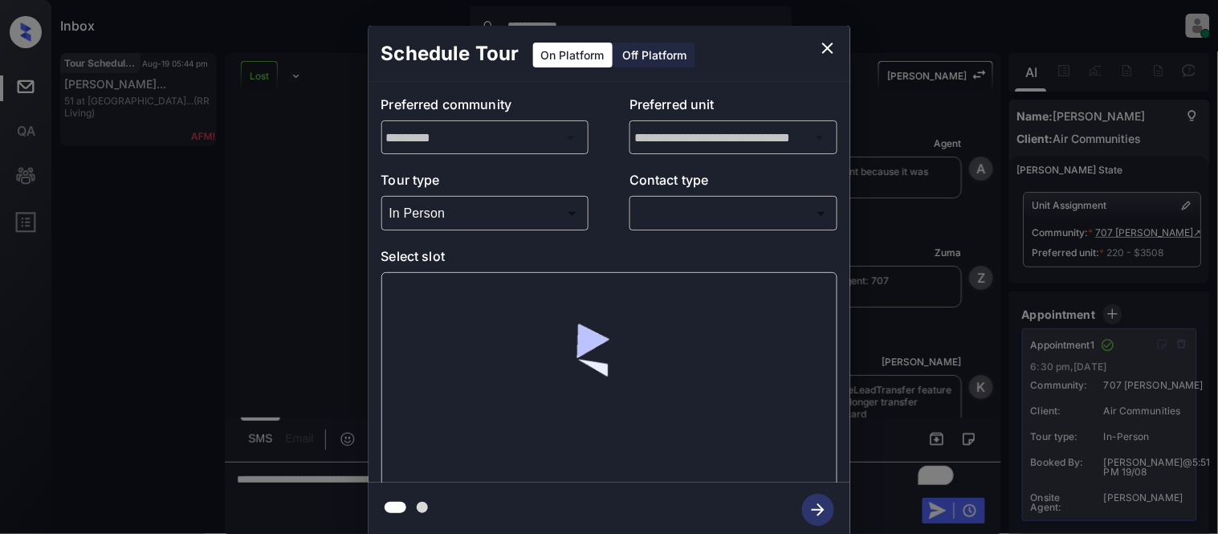
scroll to position [2452, 0]
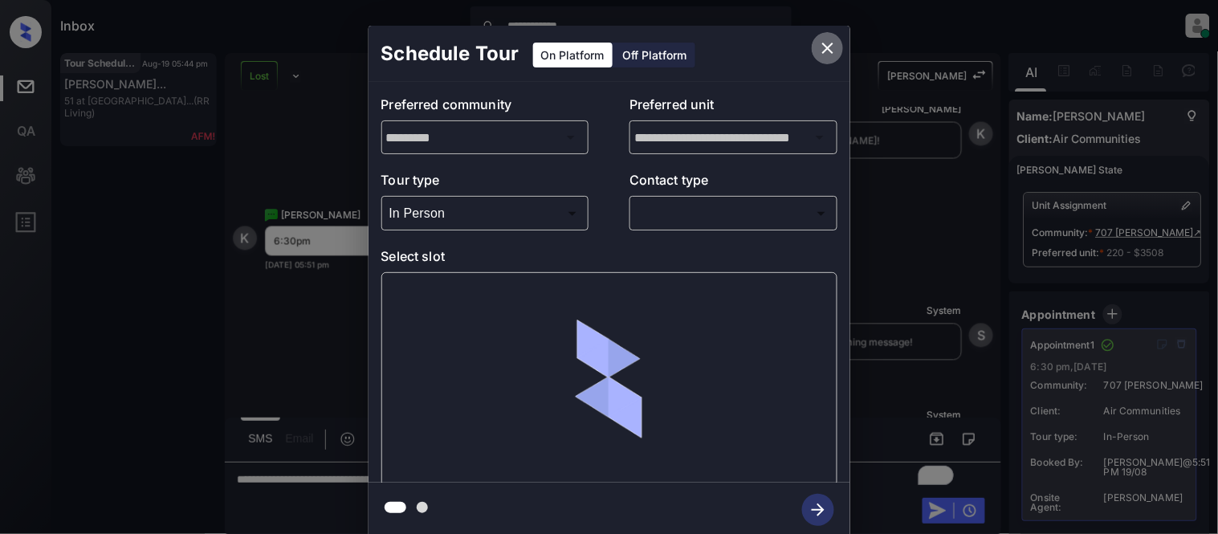
click at [835, 49] on icon "close" at bounding box center [827, 48] width 19 height 19
